Goal: Manage account settings

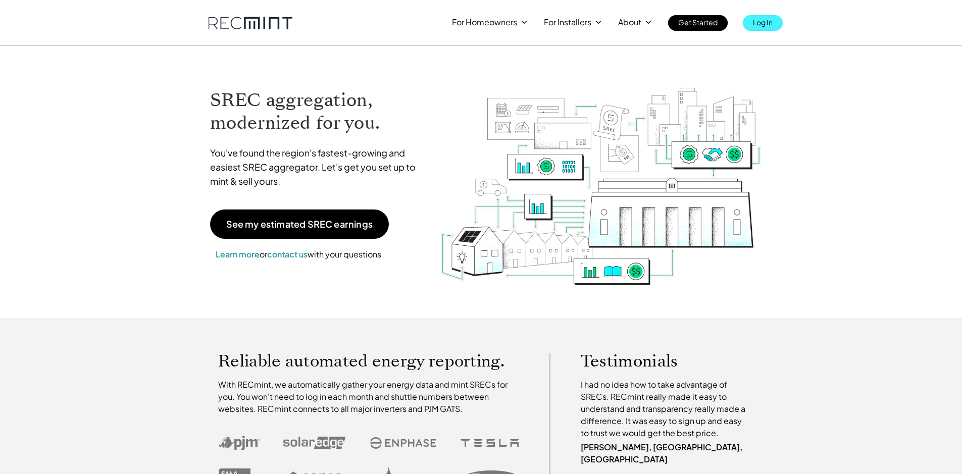
click at [766, 27] on p "Log In" at bounding box center [763, 22] width 20 height 14
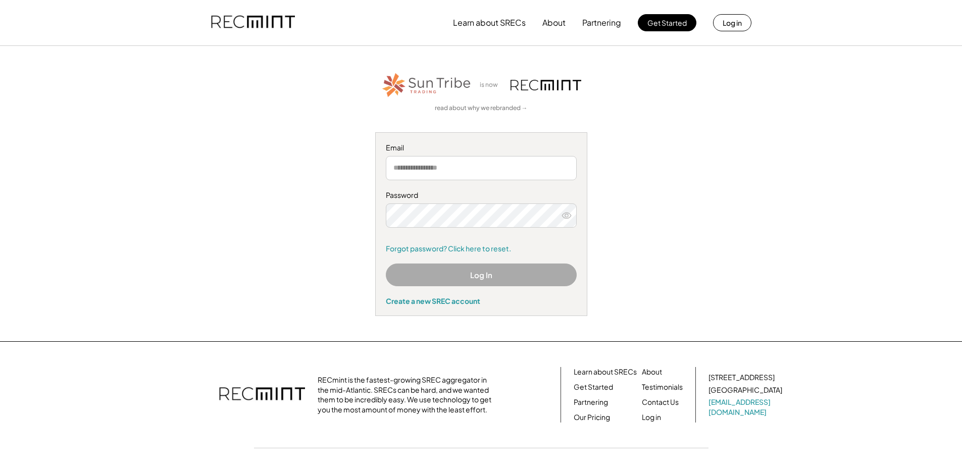
click at [473, 167] on input "email" at bounding box center [481, 168] width 191 height 24
type input "**********"
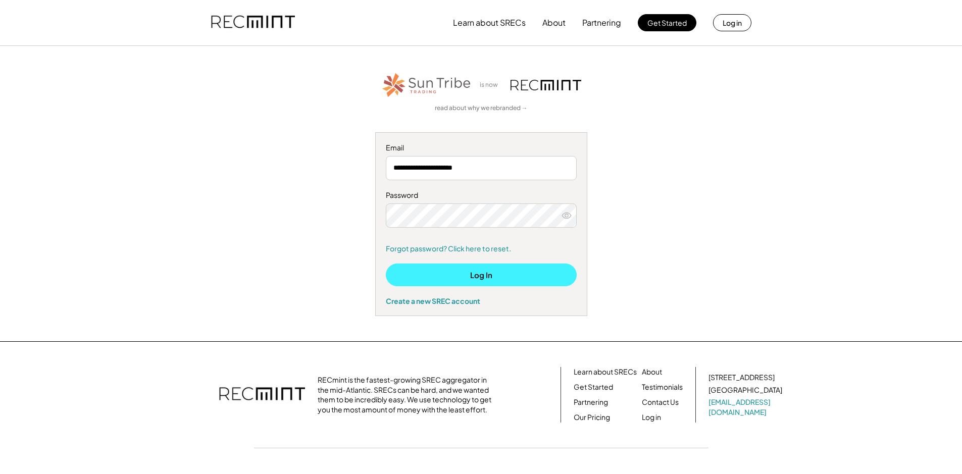
click at [503, 274] on button "Log In" at bounding box center [481, 274] width 191 height 23
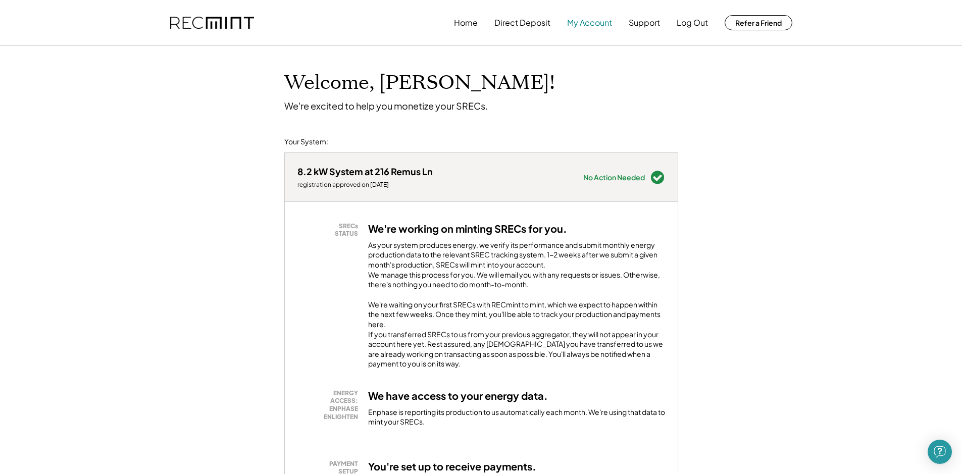
click at [584, 29] on button "My Account" at bounding box center [589, 23] width 45 height 20
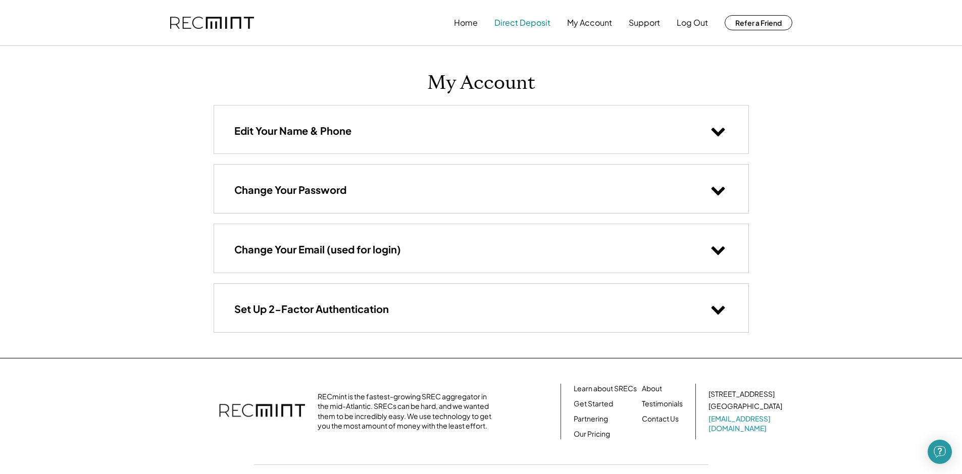
click at [509, 26] on button "Direct Deposit" at bounding box center [522, 23] width 56 height 20
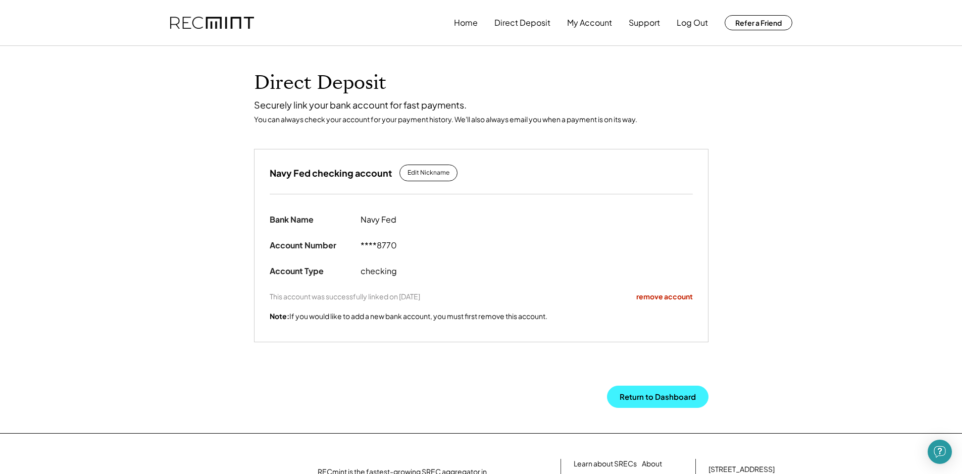
click at [642, 391] on button "Return to Dashboard" at bounding box center [657, 397] width 101 height 22
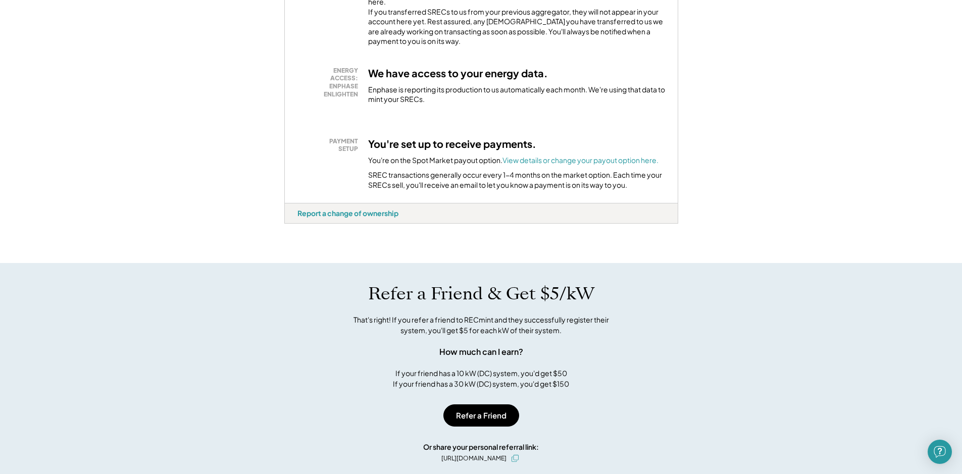
scroll to position [151, 0]
